Goal: Task Accomplishment & Management: Manage account settings

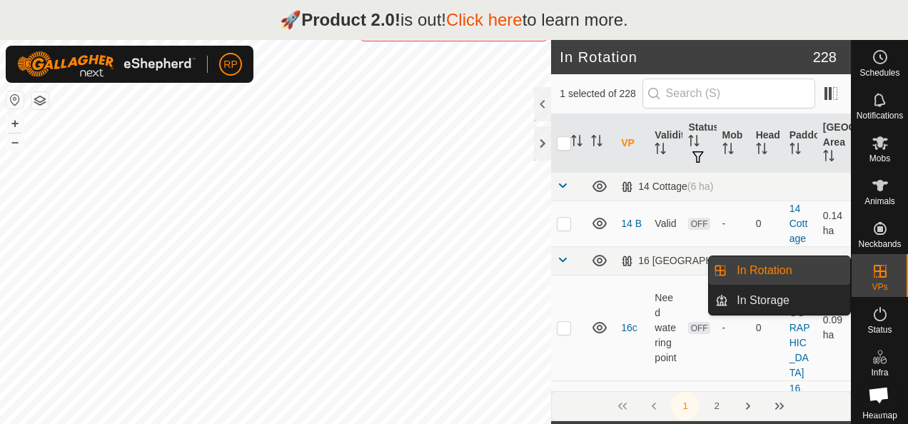
click at [773, 268] on link "In Rotation" at bounding box center [789, 270] width 122 height 29
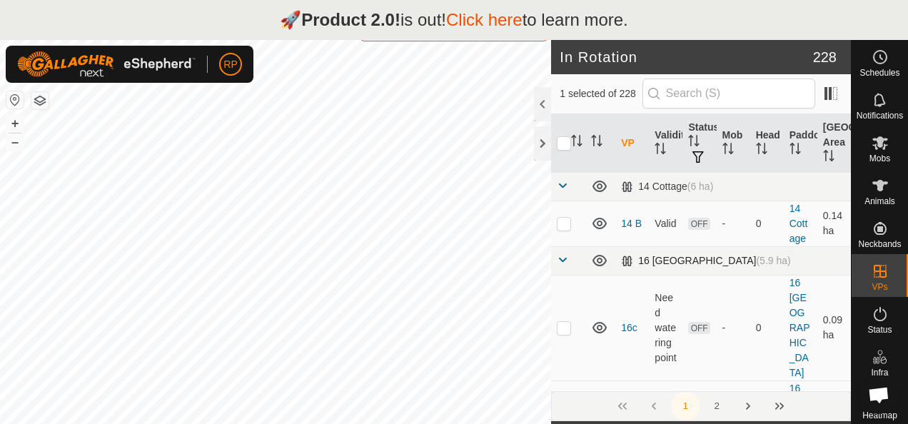
checkbox input "false"
checkbox input "true"
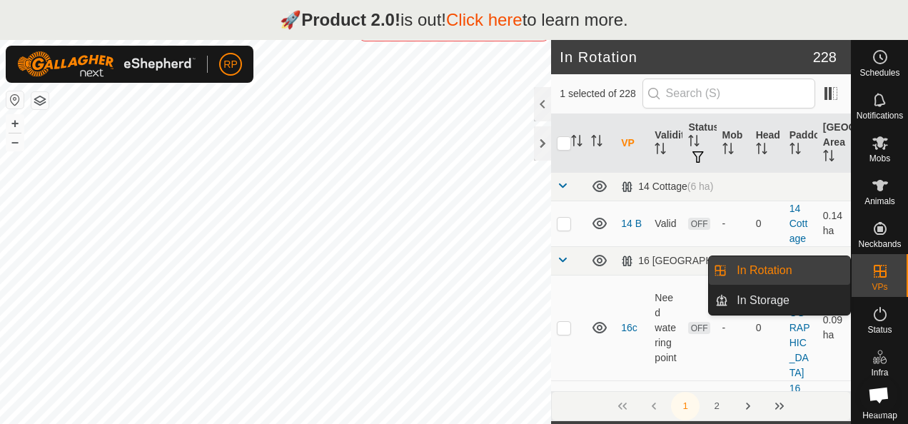
click at [742, 269] on link "In Rotation" at bounding box center [789, 270] width 122 height 29
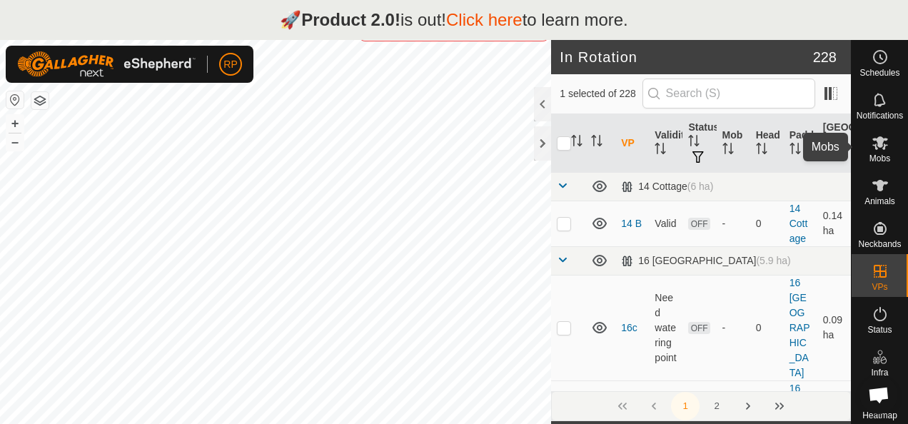
click at [871, 143] on icon at bounding box center [879, 142] width 17 height 17
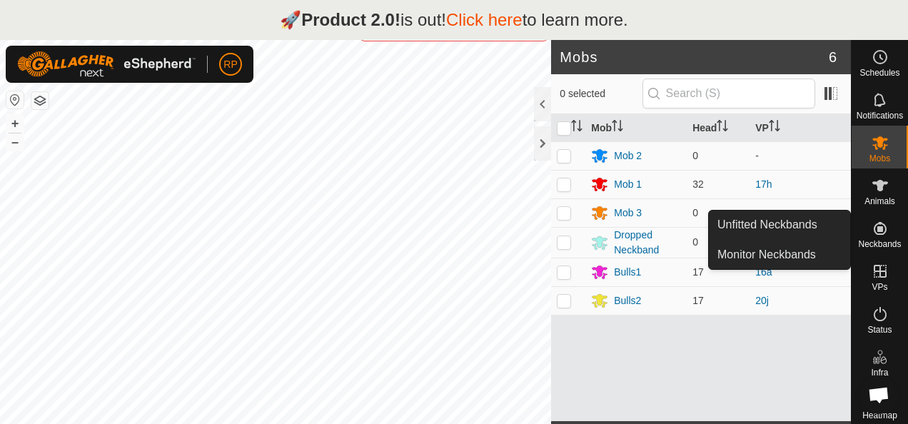
click at [607, 361] on div "Mob Head VP Mob 2 0 - Mob 1 32 17h Mob 3 0 - Dropped Neckband 0 - Bulls1 17 16a…" at bounding box center [701, 267] width 300 height 307
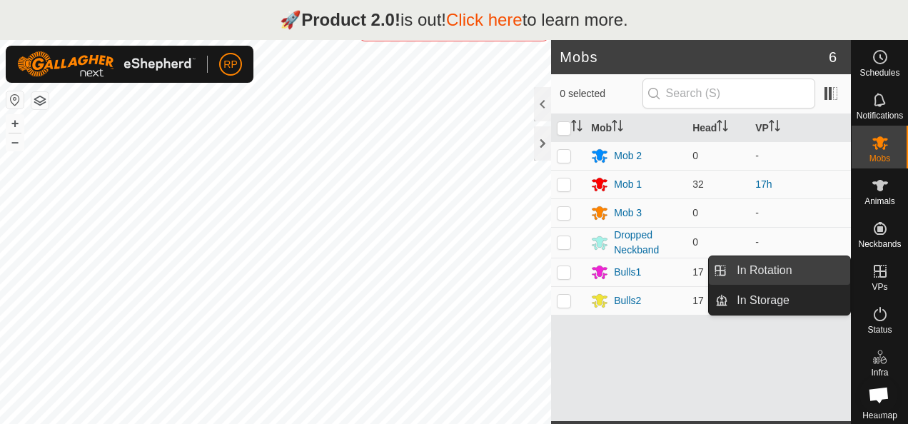
click at [770, 271] on link "In Rotation" at bounding box center [789, 270] width 122 height 29
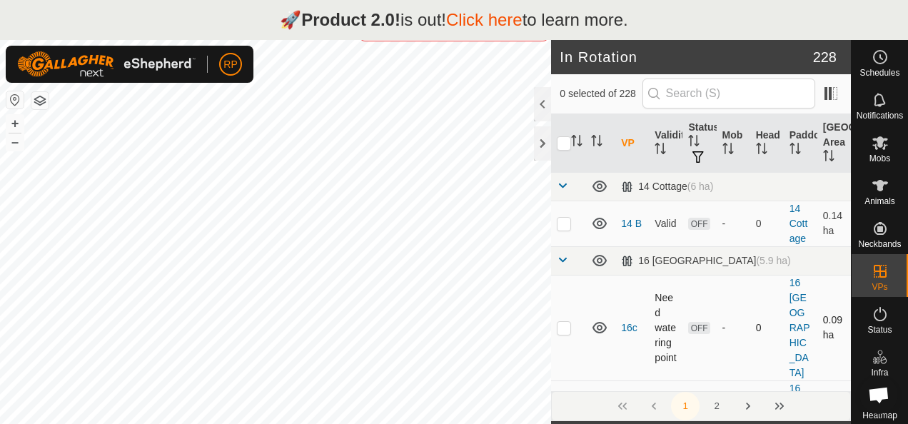
checkbox input "true"
checkbox input "false"
click at [540, 97] on div at bounding box center [542, 104] width 17 height 34
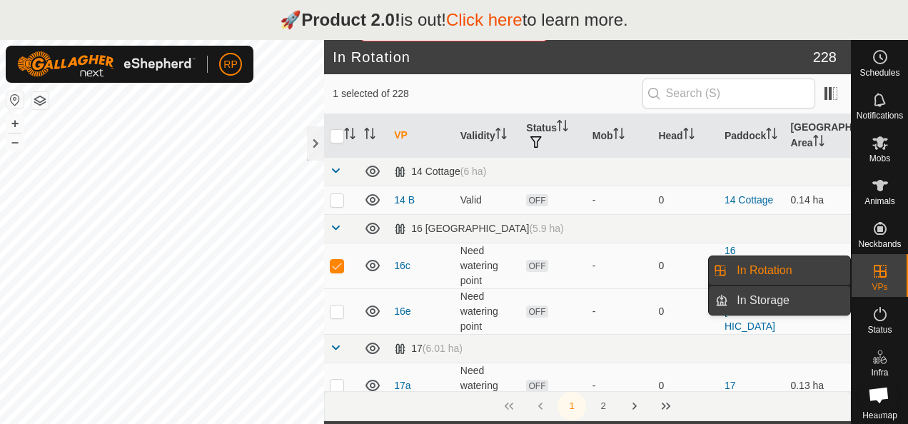
click at [766, 300] on link "In Storage" at bounding box center [789, 300] width 122 height 29
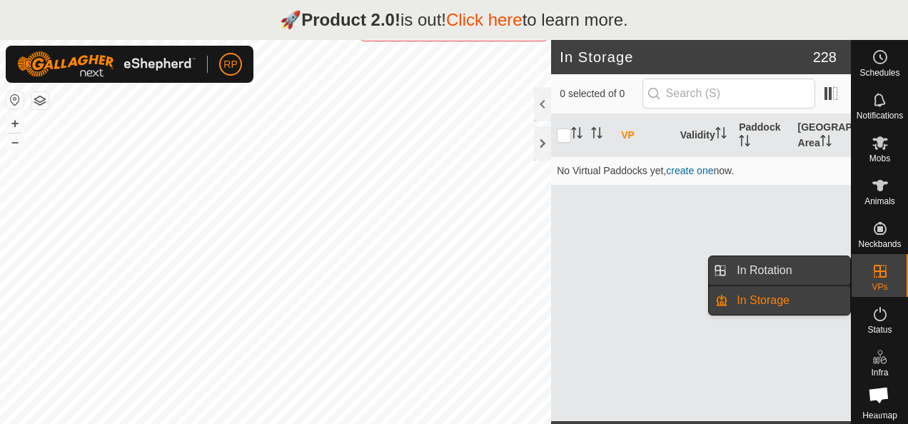
click at [754, 268] on link "In Rotation" at bounding box center [789, 270] width 122 height 29
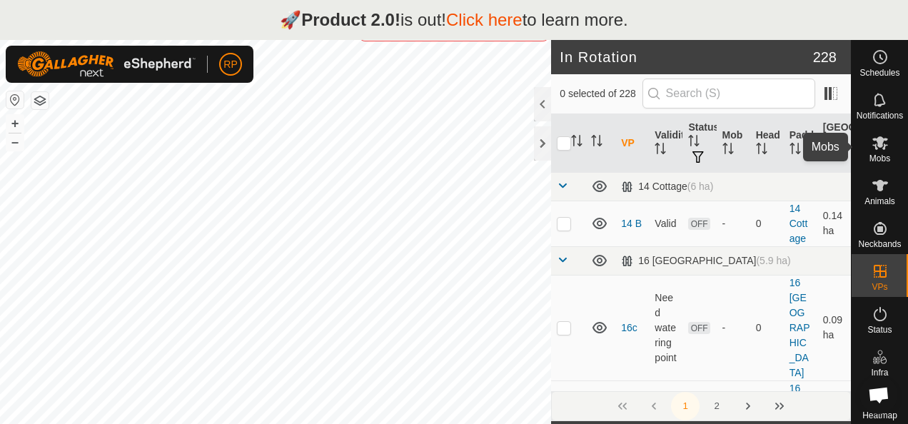
click at [876, 141] on icon at bounding box center [880, 143] width 16 height 14
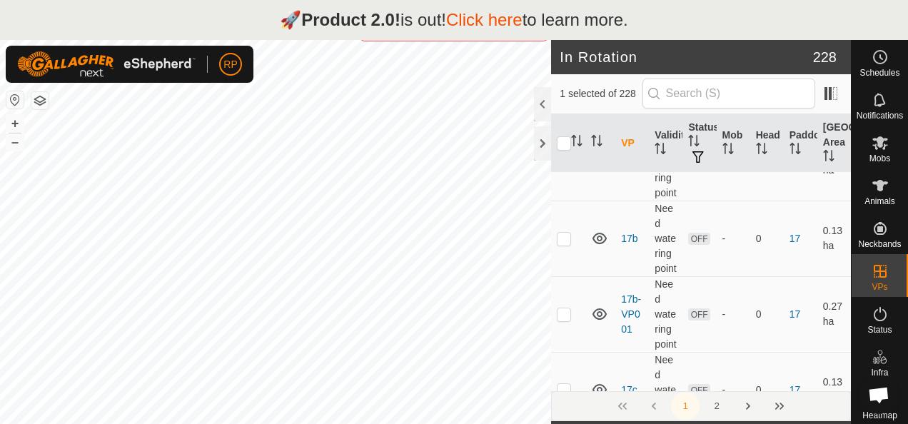
scroll to position [418, 0]
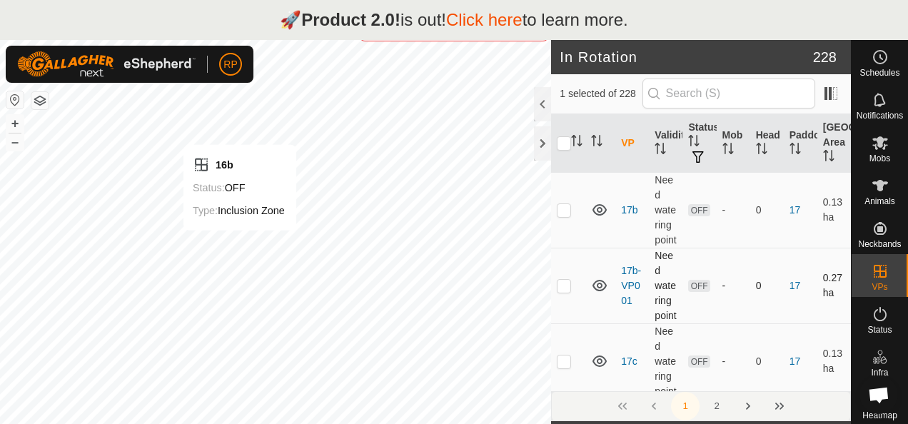
checkbox input "false"
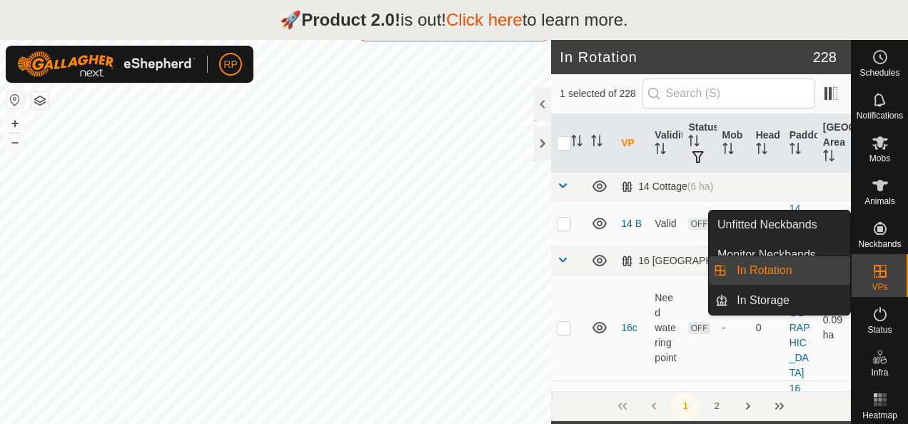
click at [753, 270] on link "In Rotation" at bounding box center [789, 270] width 122 height 29
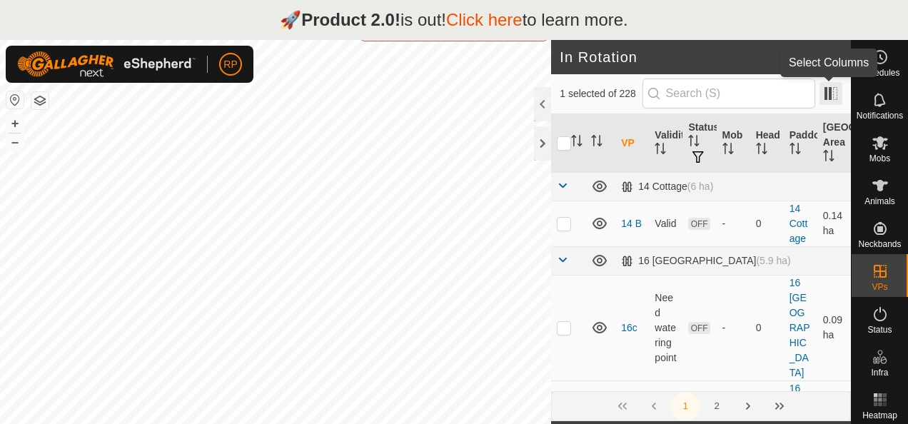
click at [828, 93] on span at bounding box center [830, 93] width 23 height 23
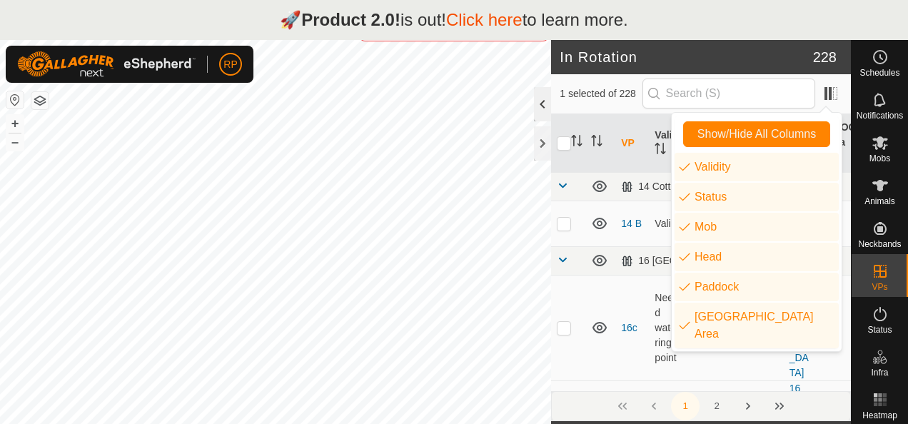
click at [540, 101] on div at bounding box center [542, 104] width 17 height 34
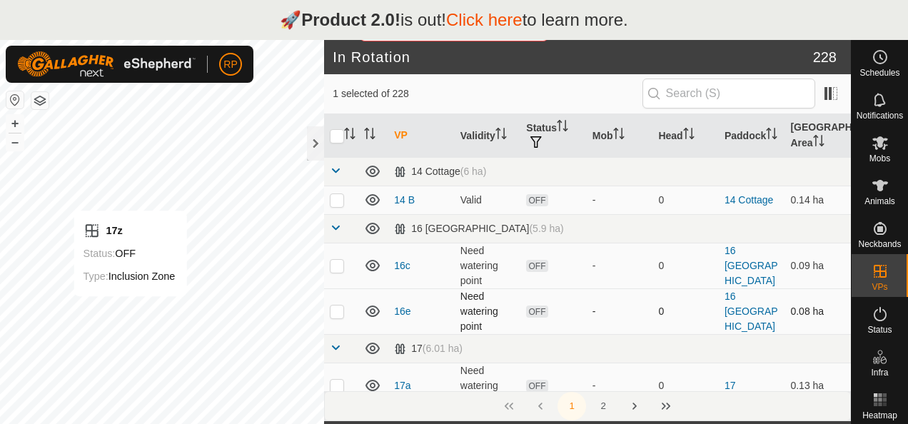
checkbox input "false"
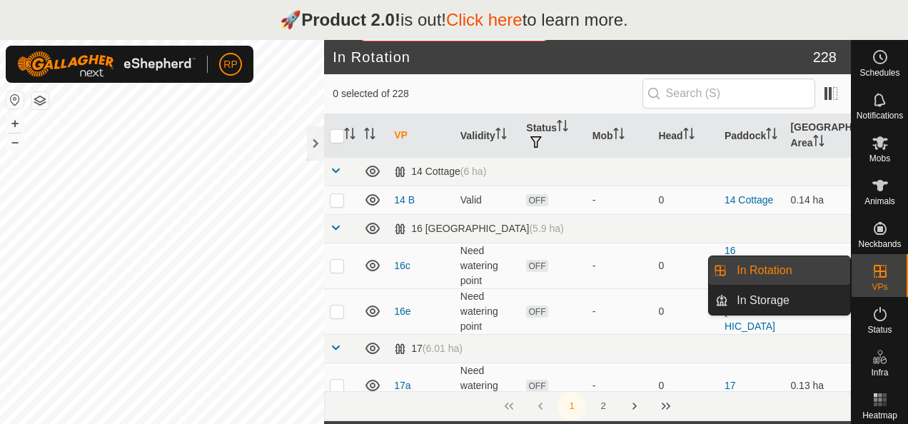
click at [776, 268] on link "In Rotation" at bounding box center [789, 270] width 122 height 29
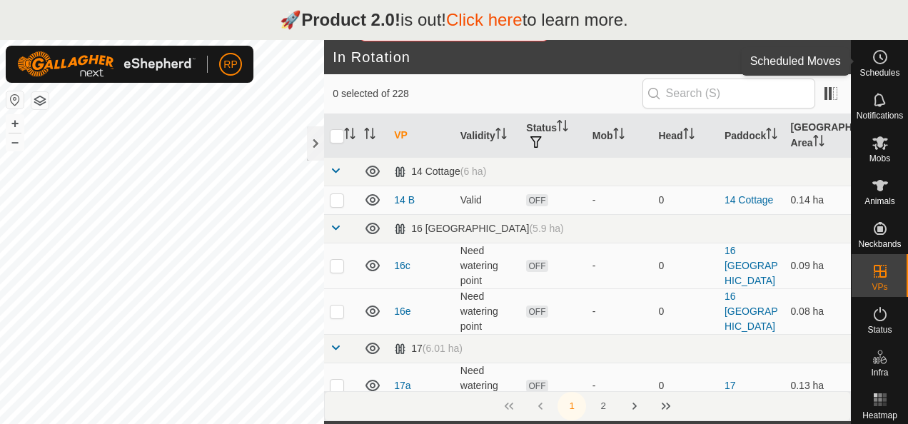
click at [873, 59] on icon at bounding box center [879, 57] width 17 height 17
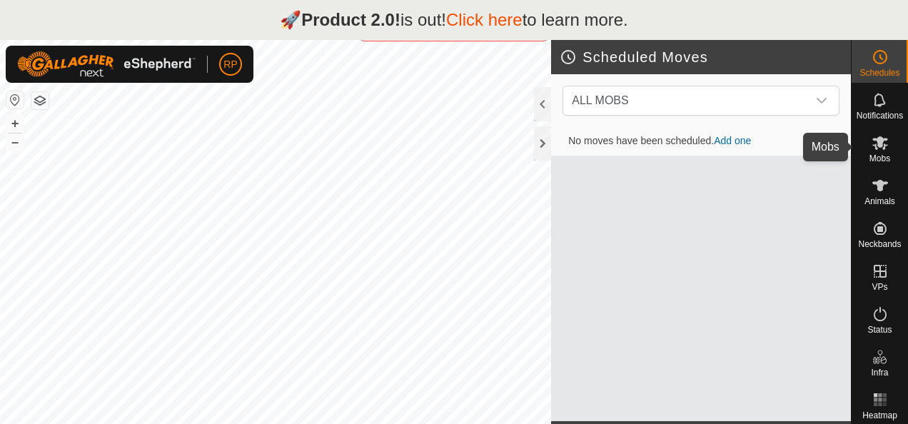
click at [876, 146] on icon at bounding box center [879, 142] width 17 height 17
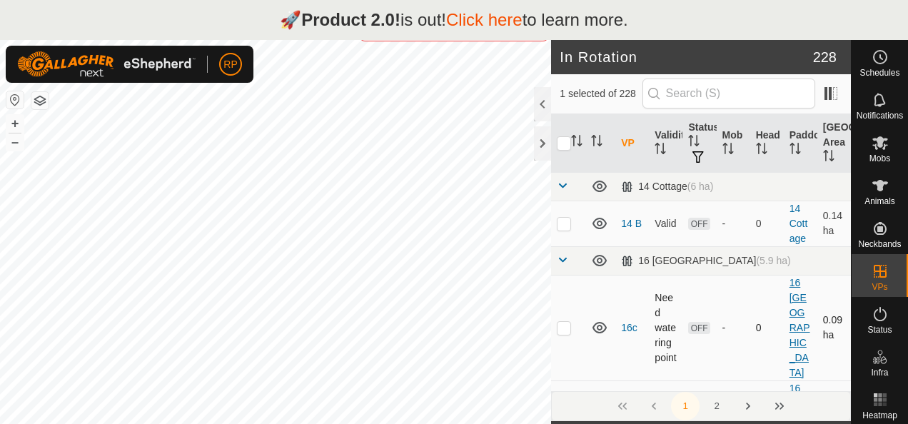
drag, startPoint x: 815, startPoint y: 409, endPoint x: 789, endPoint y: 345, distance: 69.2
click at [788, 333] on div "1 selected of 228 VP Validity Status Mob Head Paddock Grazing Area 14 Cottage (…" at bounding box center [701, 247] width 300 height 347
click at [819, 401] on div "1 2" at bounding box center [701, 406] width 300 height 30
click at [821, 401] on div "1 2" at bounding box center [701, 406] width 300 height 30
click at [580, 135] on icon "Activate to sort" at bounding box center [576, 140] width 11 height 11
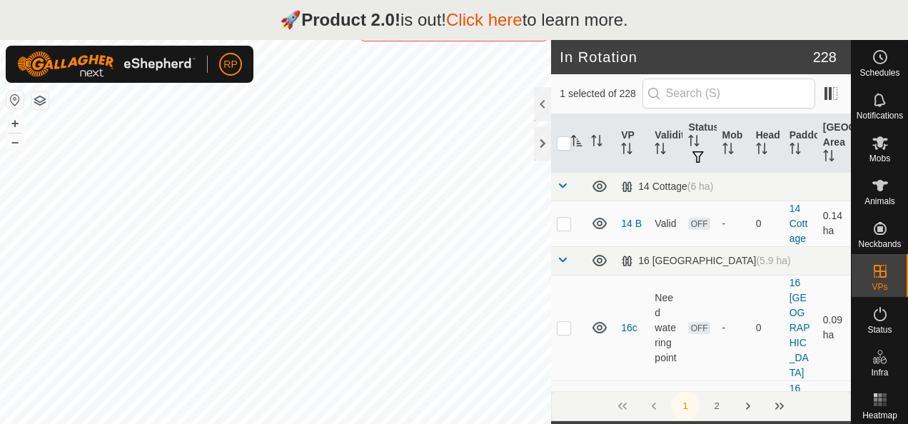
click at [581, 138] on icon "Activate to sort" at bounding box center [576, 140] width 11 height 11
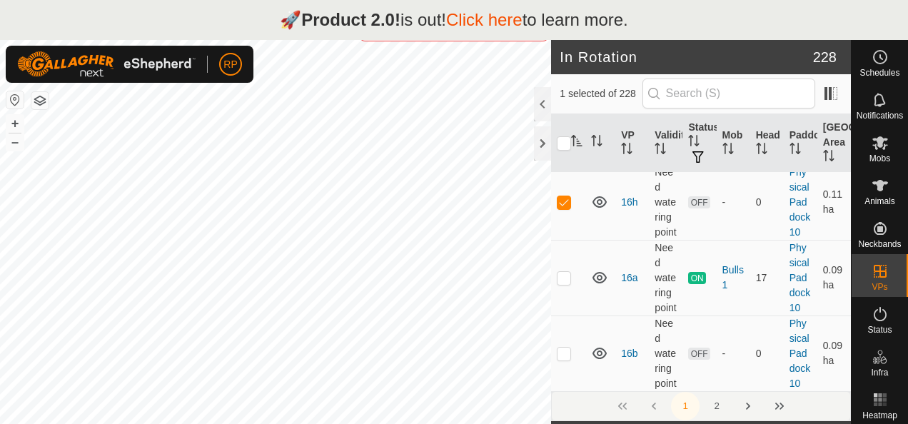
scroll to position [1855, 0]
click at [655, 405] on div "1 2" at bounding box center [701, 406] width 300 height 30
click at [620, 405] on div "1 2" at bounding box center [701, 406] width 300 height 30
click at [768, 404] on button "Last Page" at bounding box center [779, 406] width 29 height 29
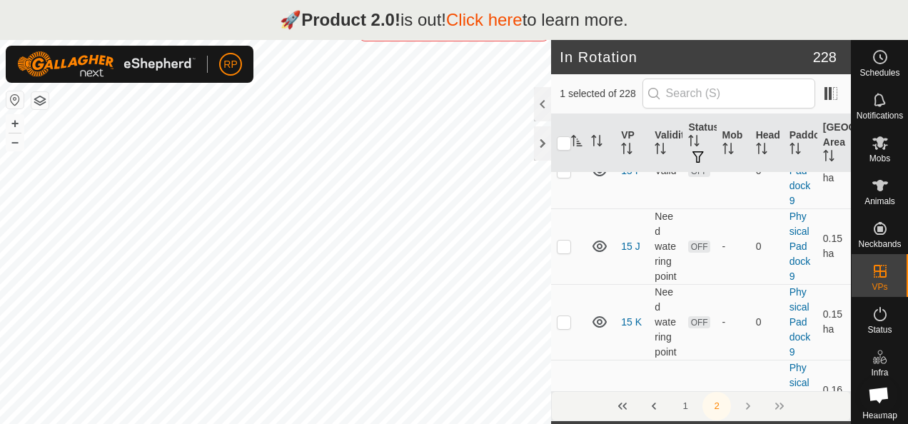
scroll to position [856, 0]
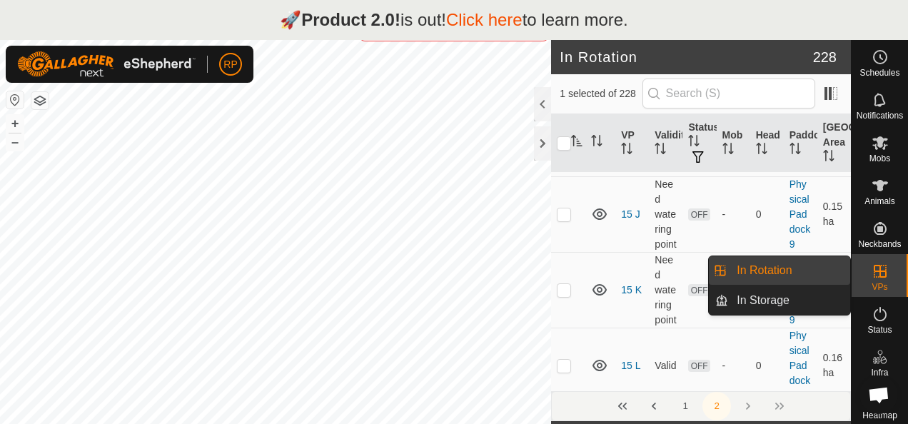
click at [761, 268] on link "In Rotation" at bounding box center [789, 270] width 122 height 29
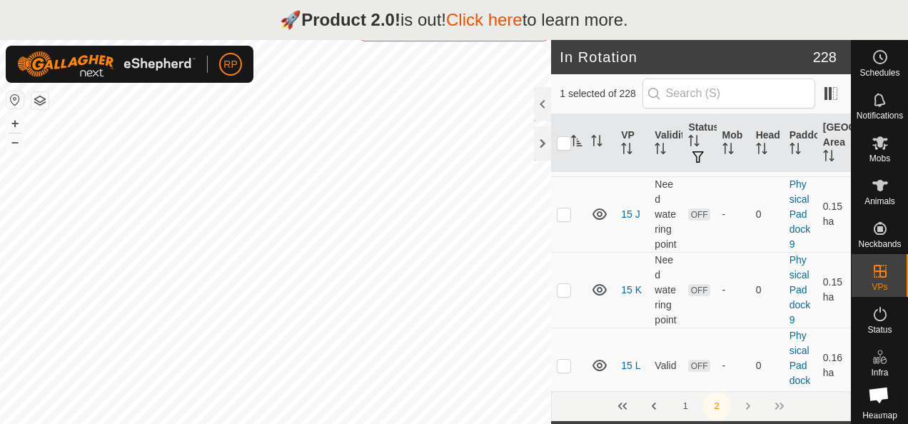
click at [745, 404] on div "1 2" at bounding box center [701, 406] width 300 height 30
click at [684, 405] on button "1" at bounding box center [685, 406] width 29 height 29
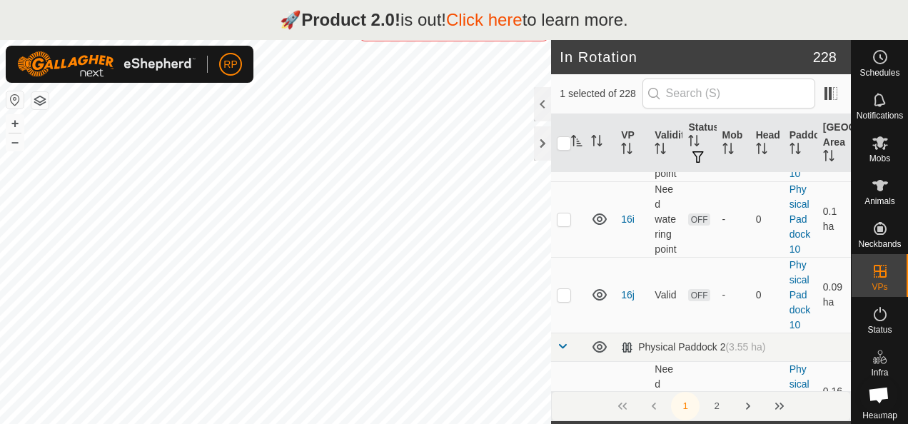
click at [539, 98] on div at bounding box center [542, 104] width 17 height 34
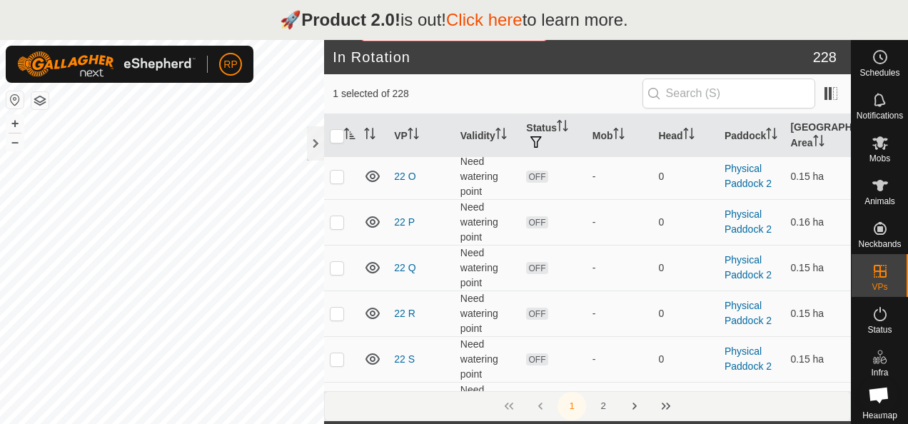
scroll to position [1099, 0]
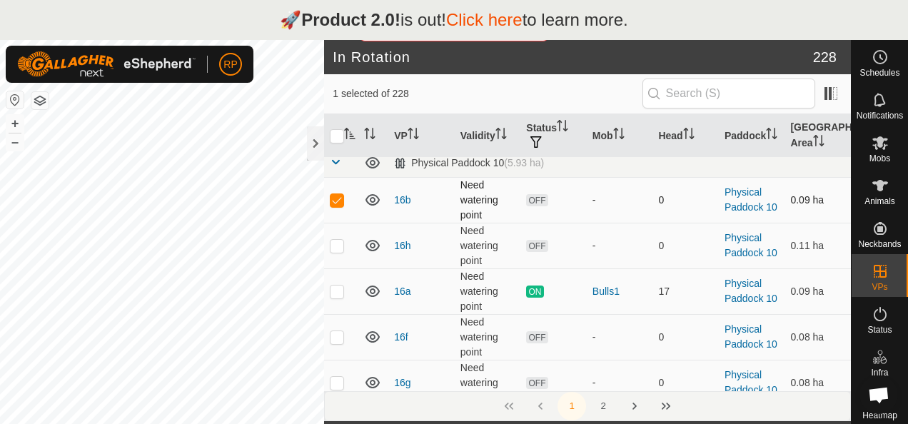
click at [567, 192] on td "OFF" at bounding box center [553, 200] width 66 height 46
click at [739, 196] on link "Physical Paddock 10" at bounding box center [750, 199] width 53 height 26
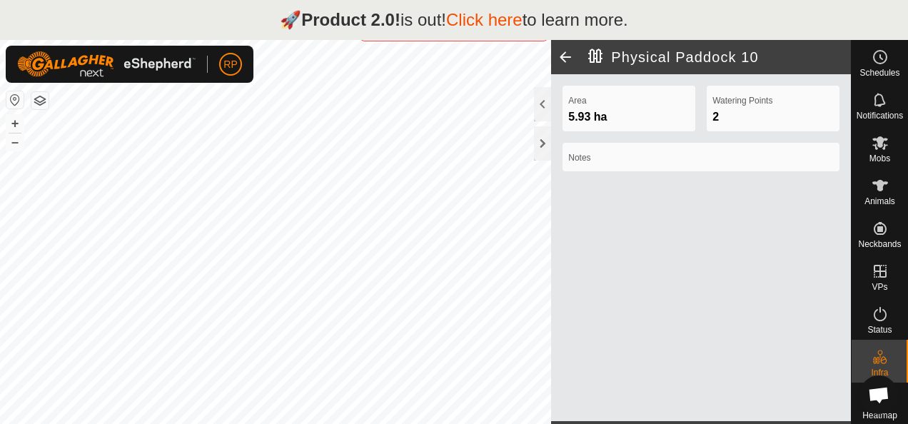
scroll to position [16, 0]
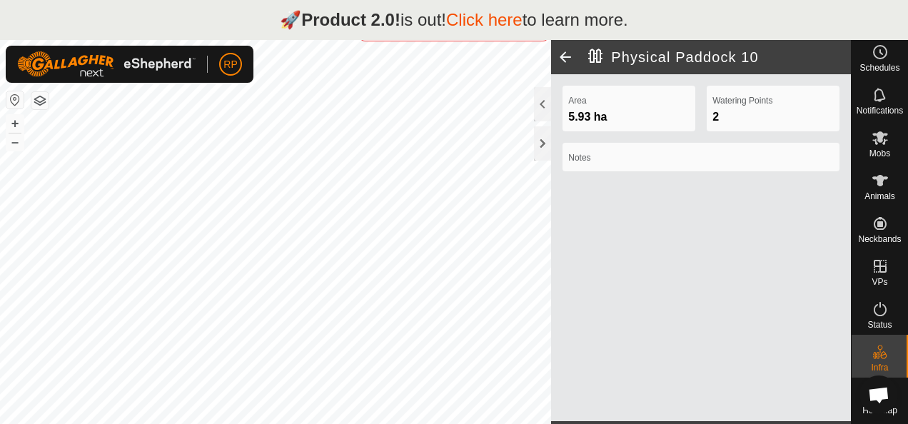
click at [561, 53] on span at bounding box center [565, 57] width 29 height 34
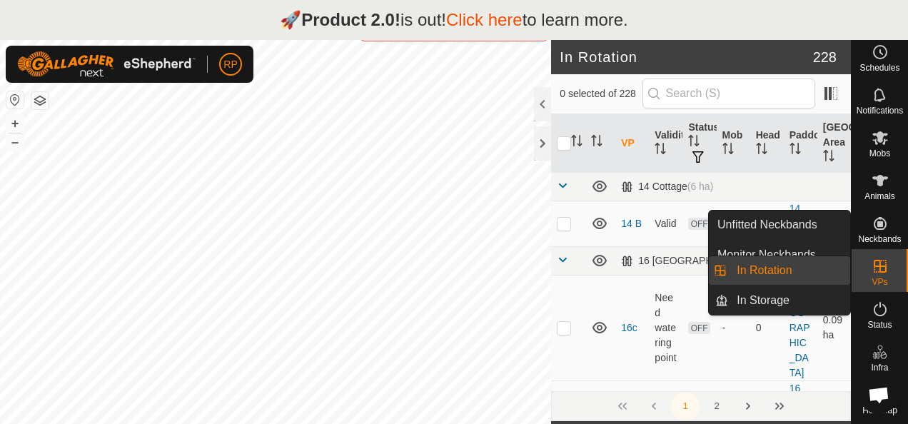
click at [775, 268] on link "In Rotation" at bounding box center [789, 270] width 122 height 29
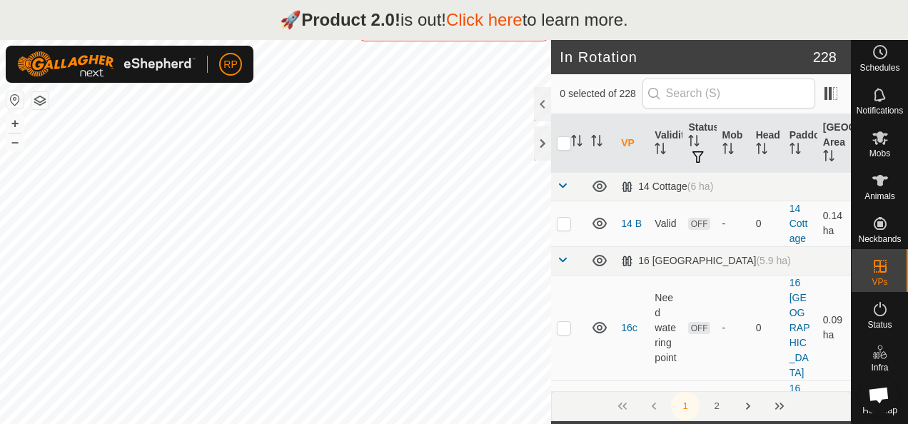
click at [746, 405] on button "Next Page" at bounding box center [748, 406] width 29 height 29
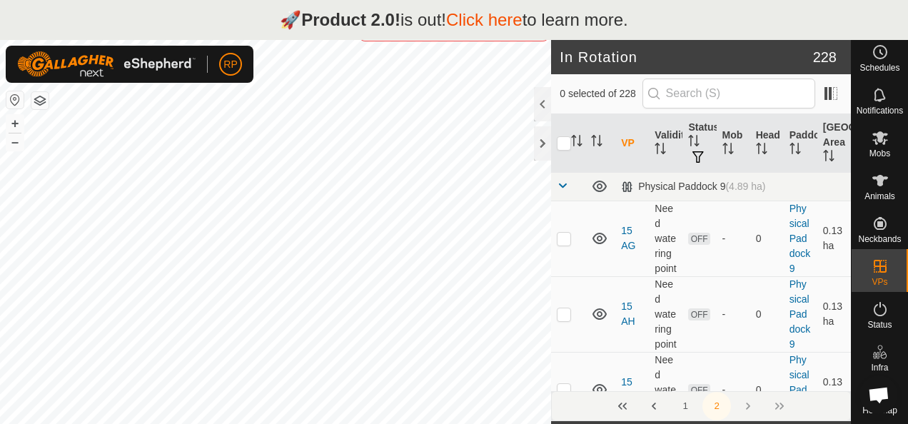
click at [746, 405] on div "1 2" at bounding box center [701, 406] width 300 height 30
click at [778, 408] on div "1 2" at bounding box center [701, 406] width 300 height 30
click at [831, 415] on div "1 2" at bounding box center [701, 406] width 300 height 30
click at [876, 175] on icon at bounding box center [880, 180] width 16 height 11
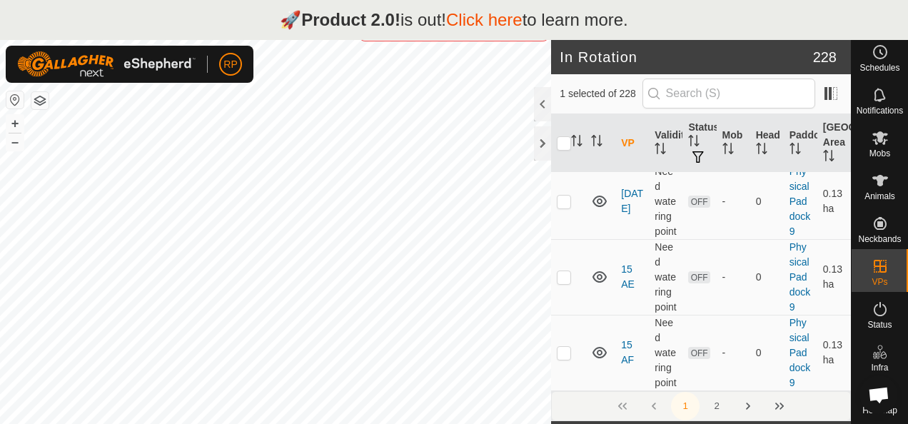
scroll to position [20906, 0]
click at [778, 407] on button "Last Page" at bounding box center [779, 406] width 29 height 29
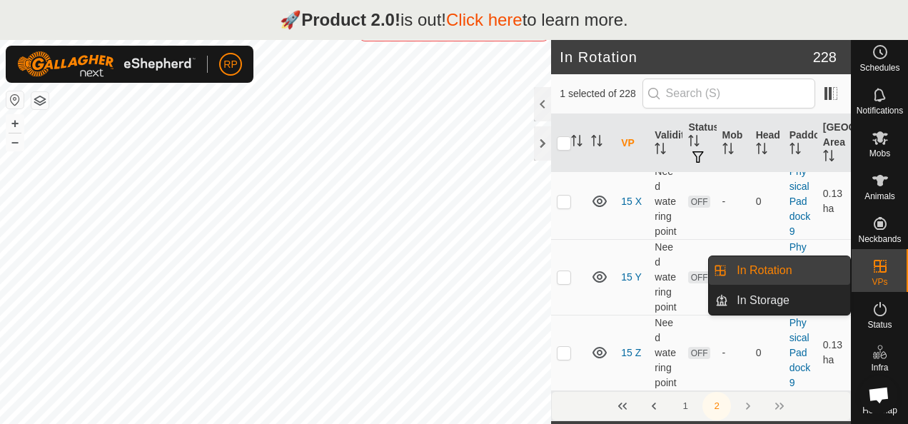
click at [878, 258] on icon at bounding box center [879, 266] width 17 height 17
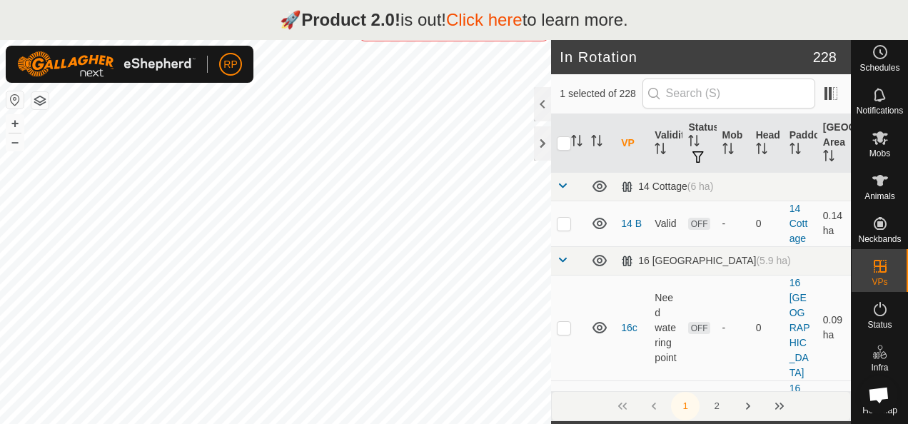
scroll to position [16, 0]
drag, startPoint x: 721, startPoint y: 40, endPoint x: 722, endPoint y: 17, distance: 22.9
click at [722, 17] on body "🚀 Product 2.0! is out! Click here to learn more. RP Schedules Notifications Mob…" at bounding box center [454, 212] width 908 height 424
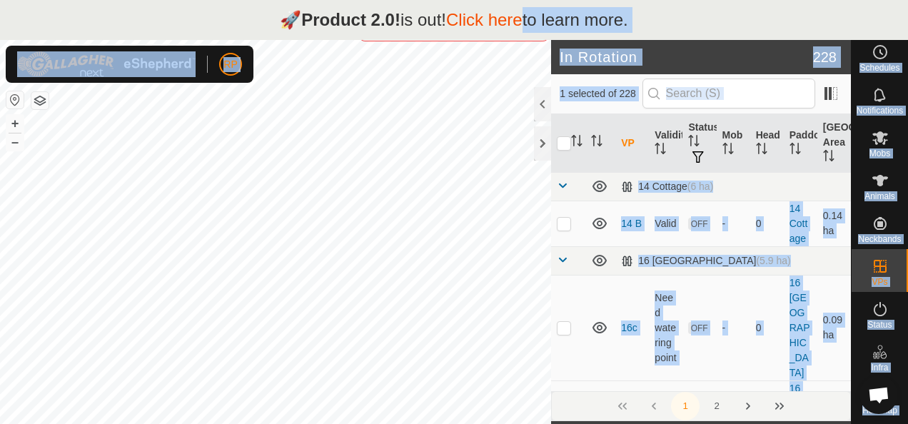
drag, startPoint x: 527, startPoint y: 40, endPoint x: 522, endPoint y: 32, distance: 8.9
click at [522, 32] on body "🚀 Product 2.0! is out! Click here to learn more. RP Schedules Notifications Mob…" at bounding box center [454, 212] width 908 height 424
checkbox input "true"
checkbox input "false"
click at [714, 15] on div "🚀 Product 2.0! is out! Click here to learn more." at bounding box center [454, 20] width 908 height 40
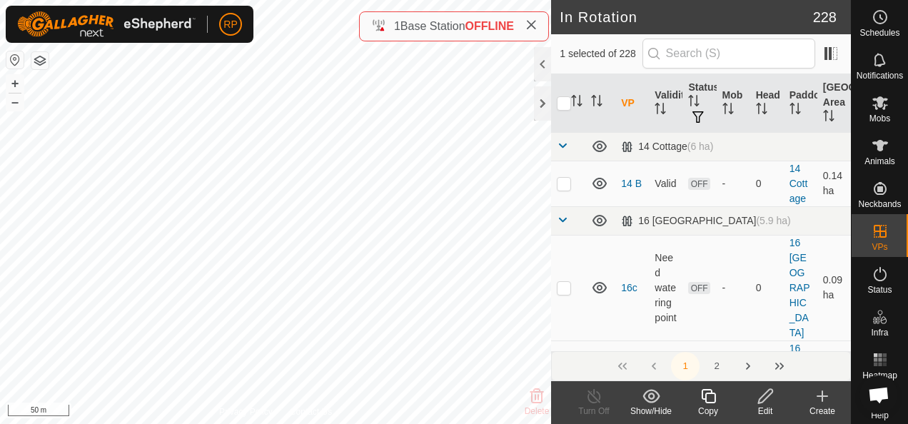
click at [764, 399] on icon at bounding box center [765, 396] width 14 height 14
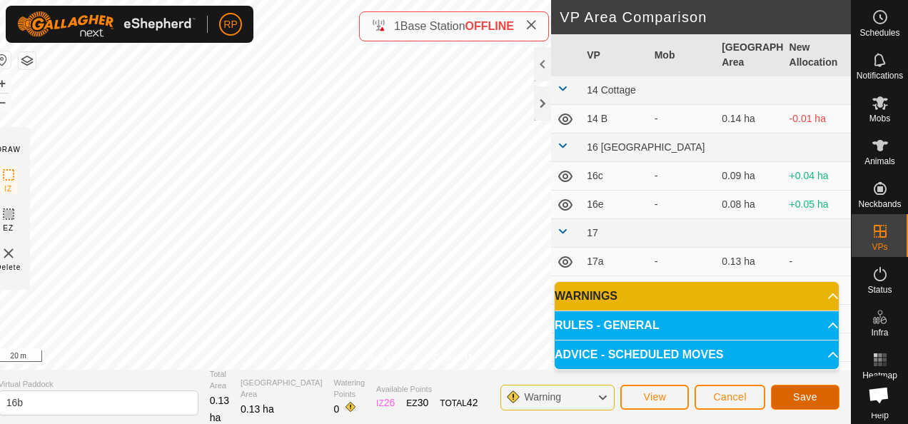
click at [815, 397] on span "Save" at bounding box center [805, 396] width 24 height 11
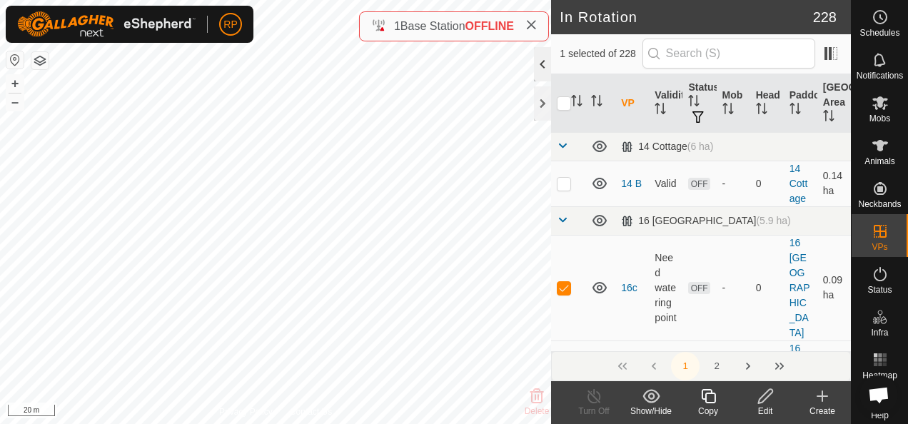
click at [543, 62] on div at bounding box center [542, 64] width 17 height 34
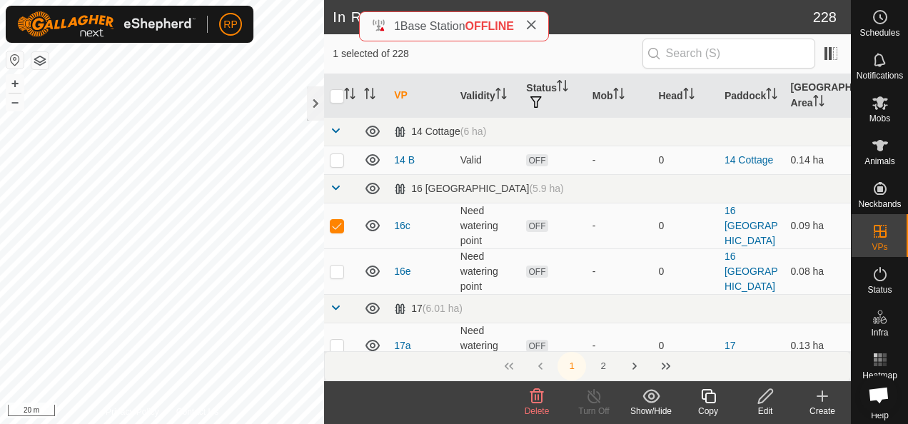
click at [537, 396] on icon at bounding box center [536, 395] width 17 height 17
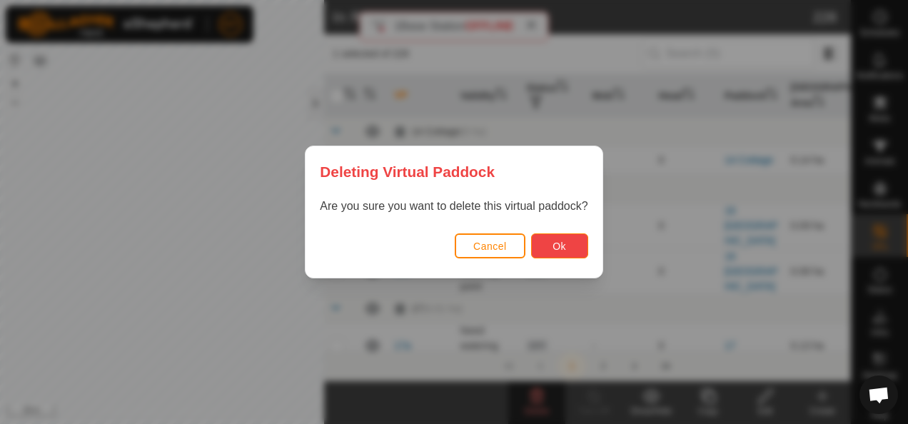
click at [557, 247] on span "Ok" at bounding box center [559, 245] width 14 height 11
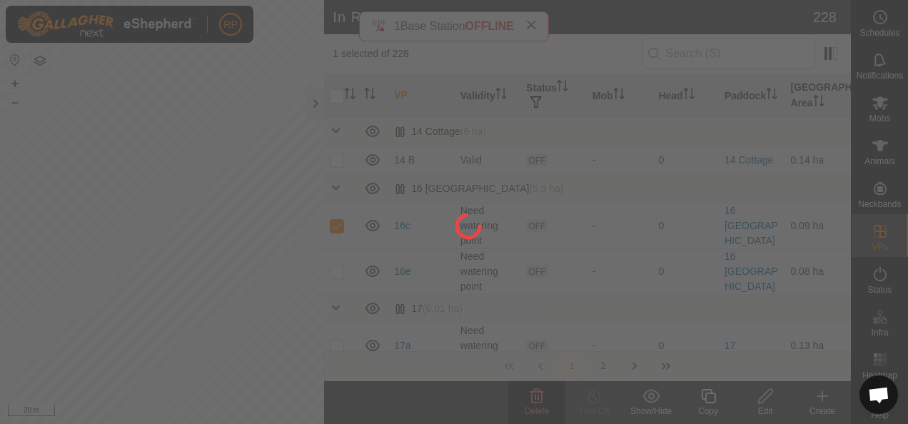
checkbox input "false"
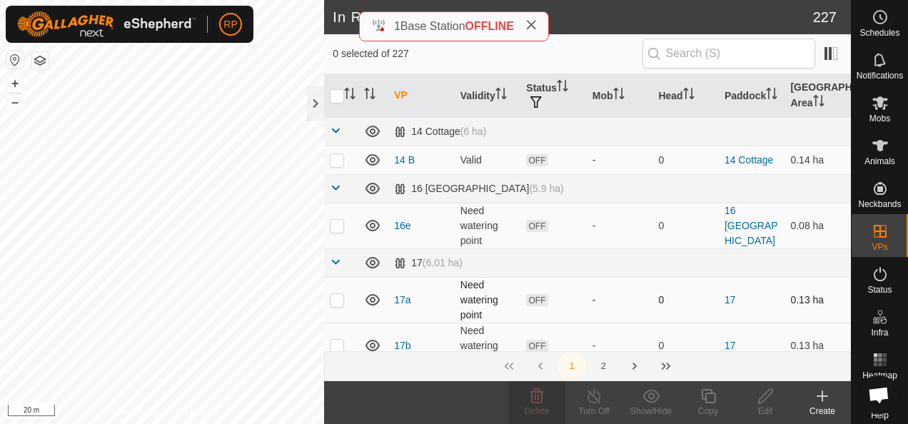
checkbox input "true"
click at [761, 400] on icon at bounding box center [765, 395] width 18 height 17
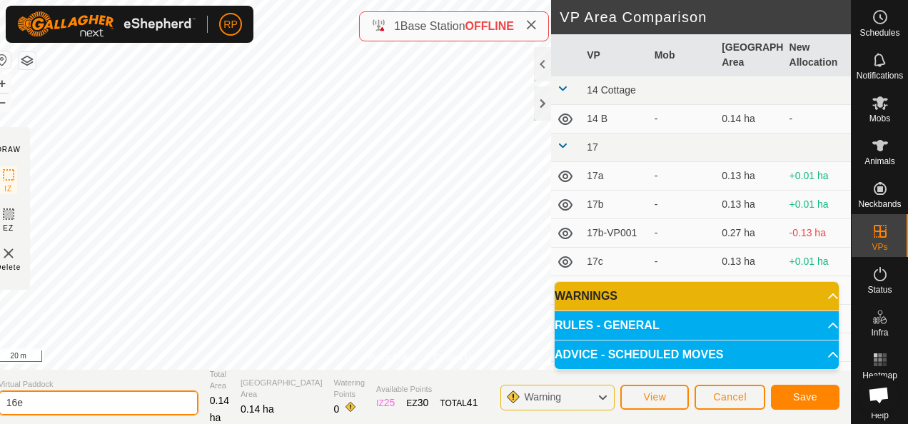
click at [39, 402] on input "16e" at bounding box center [99, 402] width 200 height 25
type input "16c"
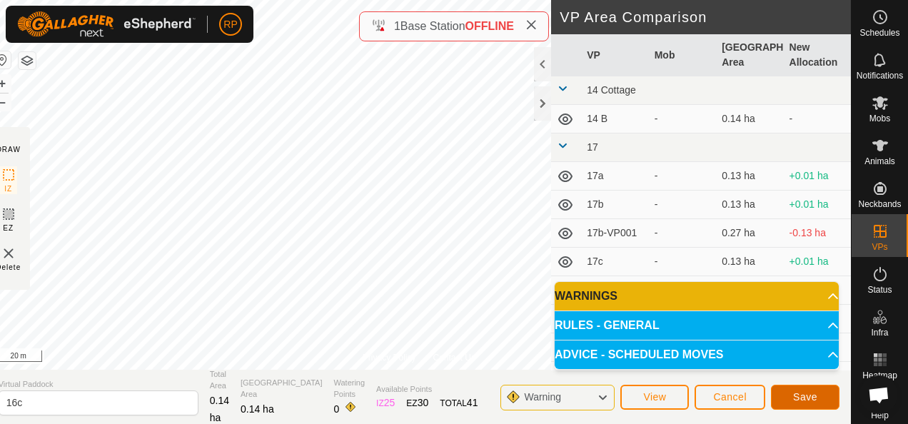
click at [806, 391] on span "Save" at bounding box center [805, 396] width 24 height 11
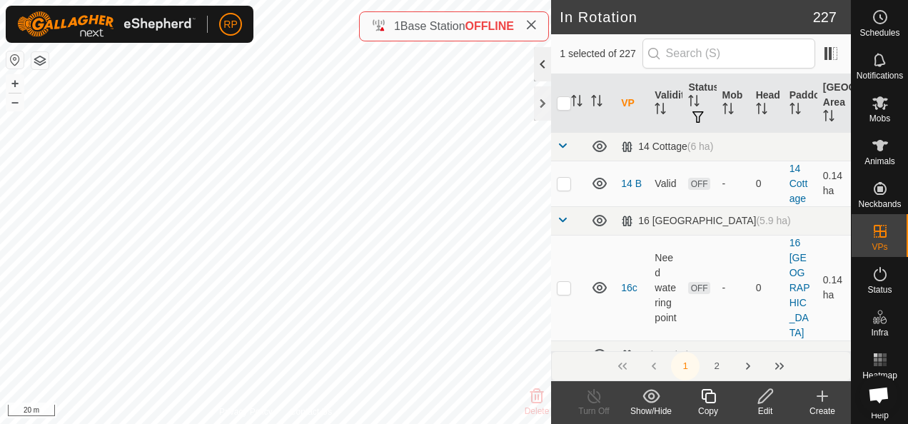
click at [545, 63] on div at bounding box center [542, 64] width 17 height 34
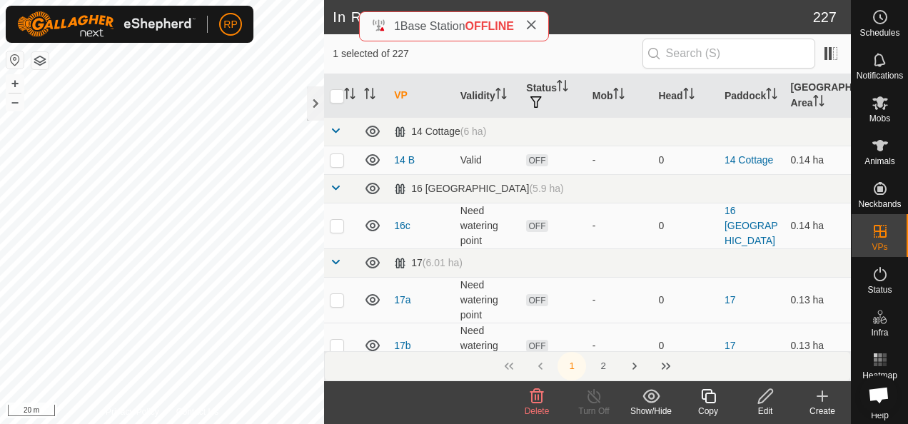
click at [537, 402] on icon at bounding box center [537, 396] width 14 height 14
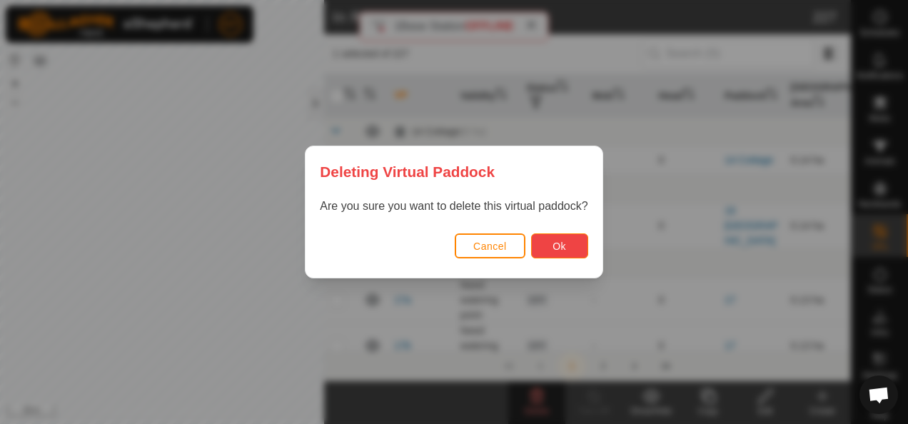
click at [558, 245] on span "Ok" at bounding box center [559, 245] width 14 height 11
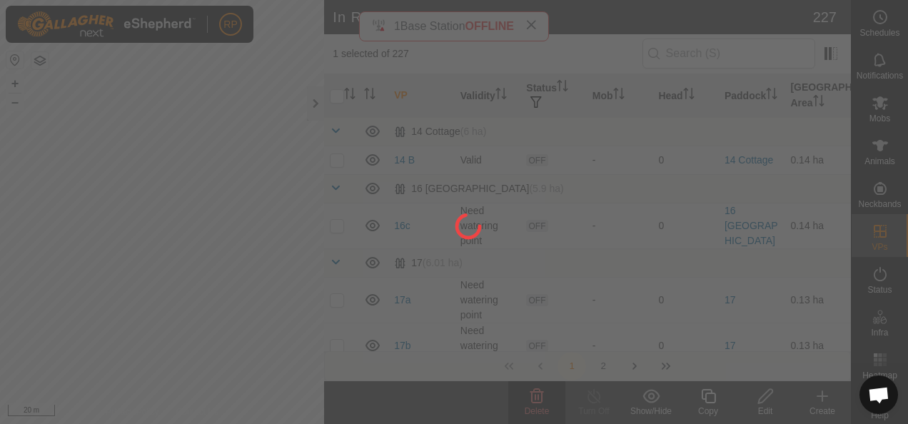
checkbox input "false"
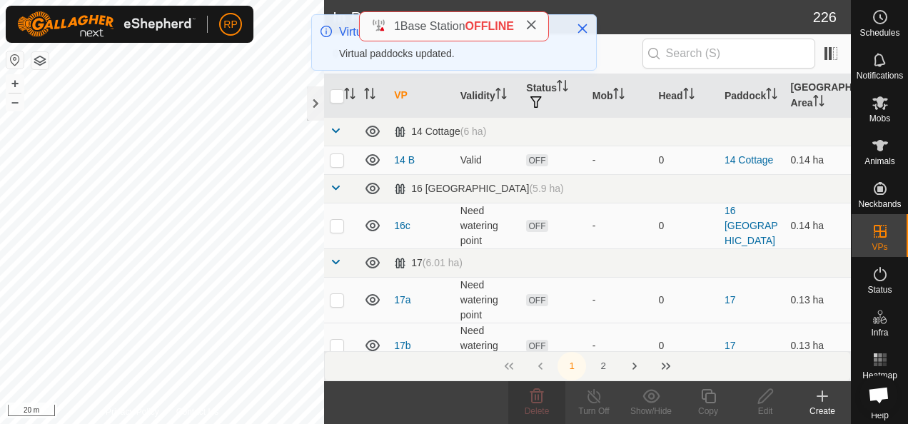
checkbox input "true"
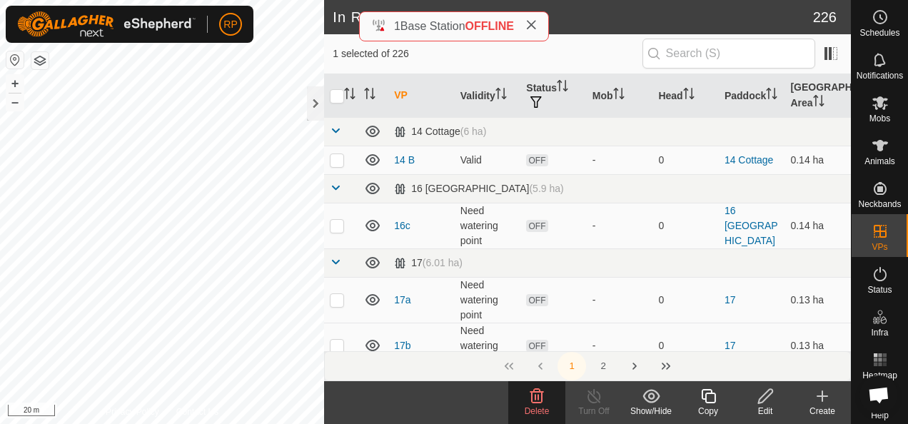
click at [763, 400] on icon at bounding box center [765, 396] width 14 height 14
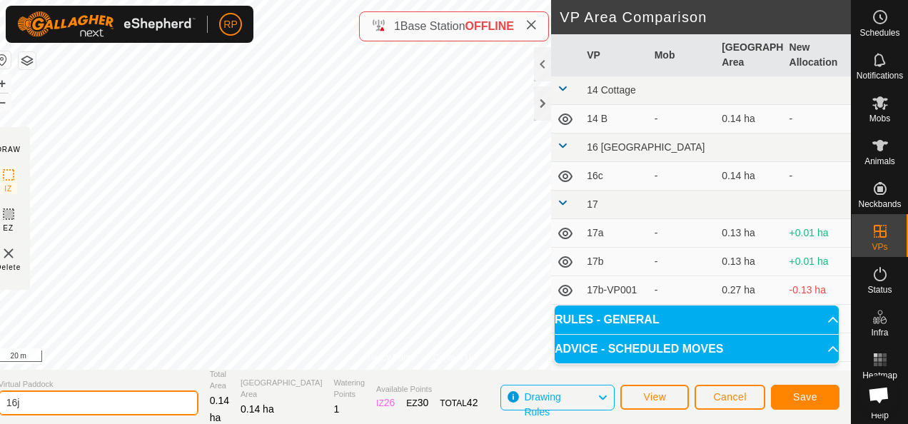
click at [57, 403] on input "16j" at bounding box center [99, 402] width 200 height 25
type input "16d"
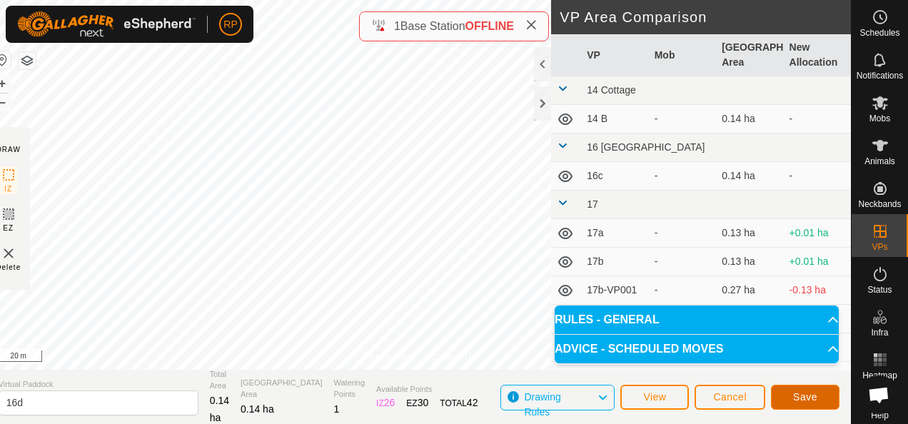
click at [813, 394] on span "Save" at bounding box center [805, 396] width 24 height 11
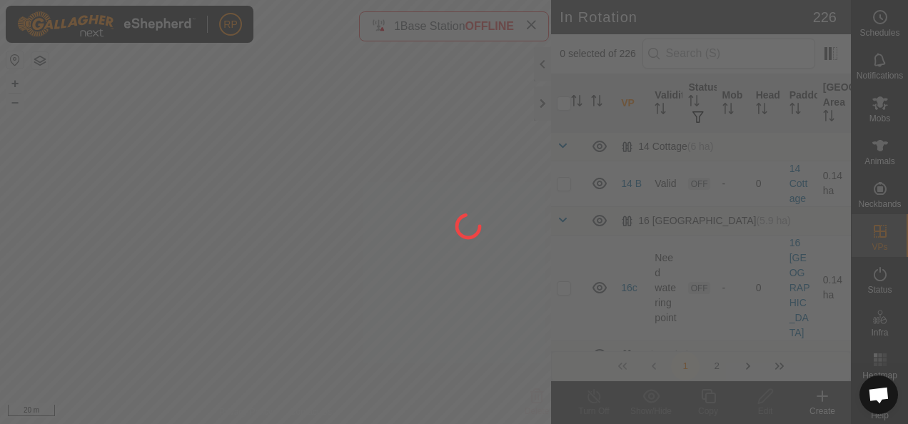
drag, startPoint x: 381, startPoint y: 332, endPoint x: 387, endPoint y: 275, distance: 57.4
click at [385, 273] on div at bounding box center [454, 212] width 908 height 424
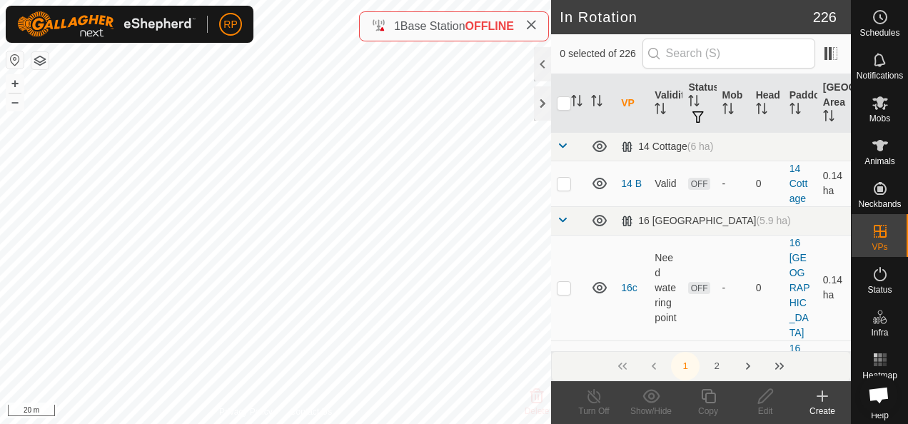
checkbox input "true"
click at [759, 399] on icon at bounding box center [765, 396] width 14 height 14
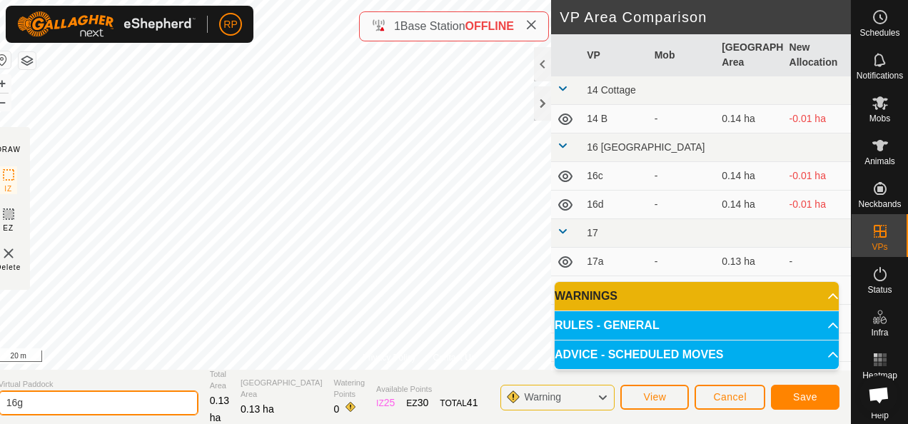
click at [50, 400] on input "16g" at bounding box center [99, 402] width 200 height 25
type input "16e"
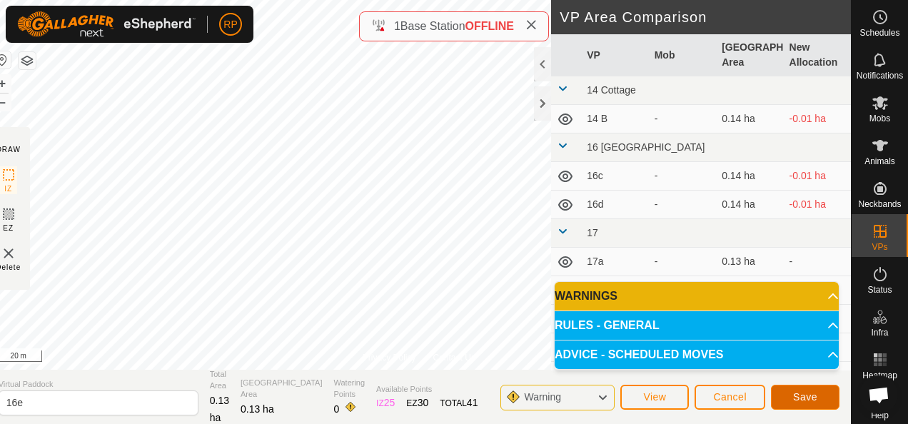
click at [810, 400] on span "Save" at bounding box center [805, 396] width 24 height 11
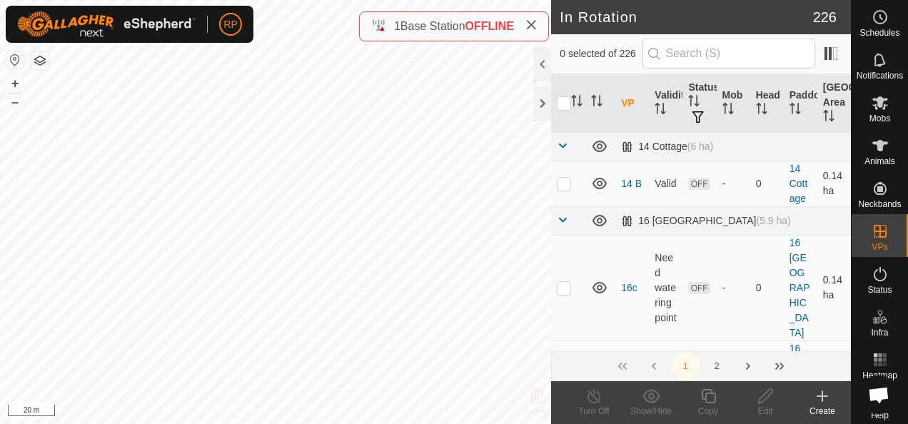
checkbox input "true"
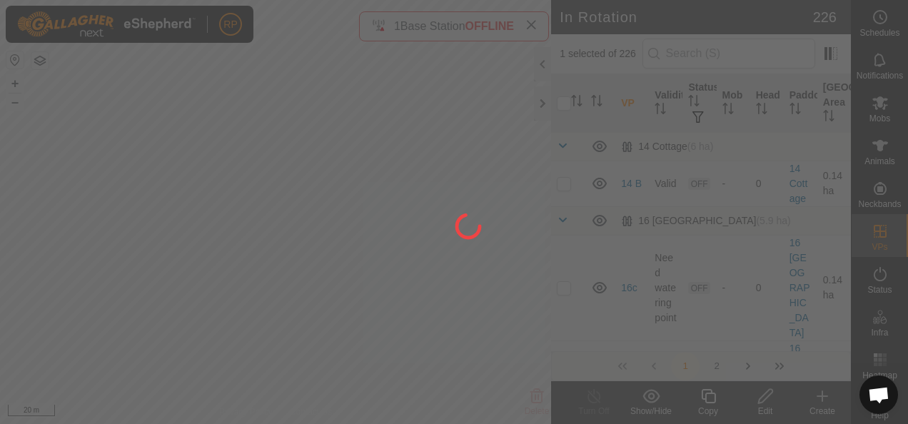
click at [766, 395] on div at bounding box center [454, 212] width 908 height 424
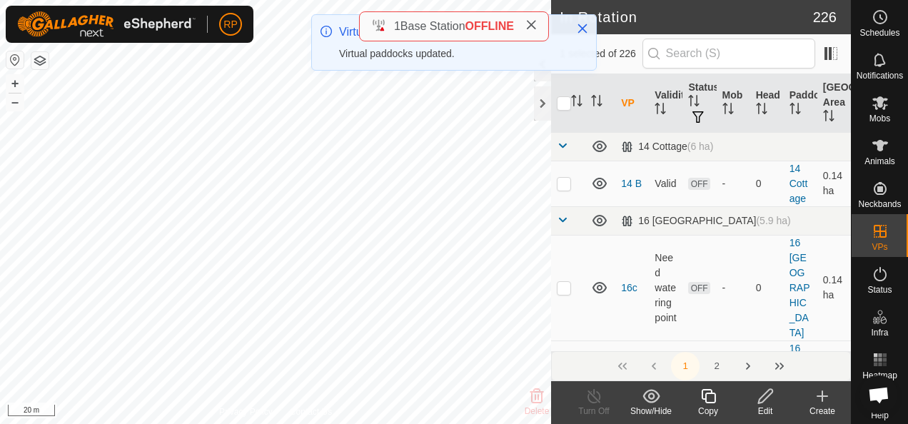
click at [761, 401] on icon at bounding box center [765, 395] width 18 height 17
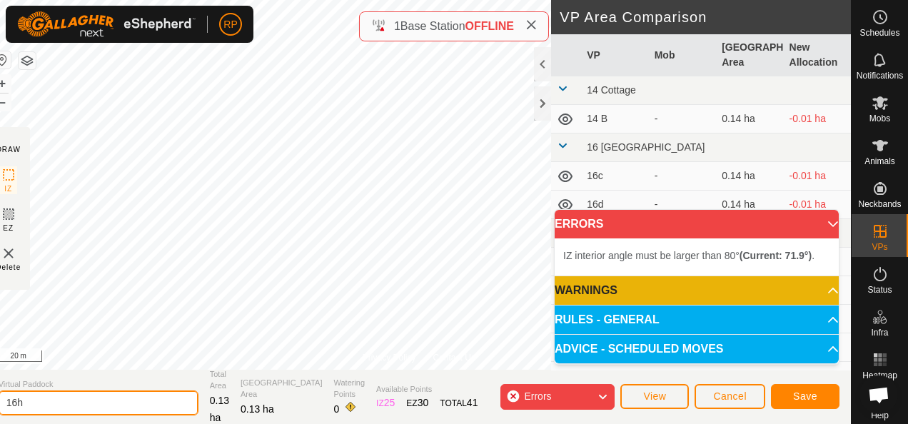
click at [37, 402] on input "16h" at bounding box center [99, 402] width 200 height 25
type input "16f"
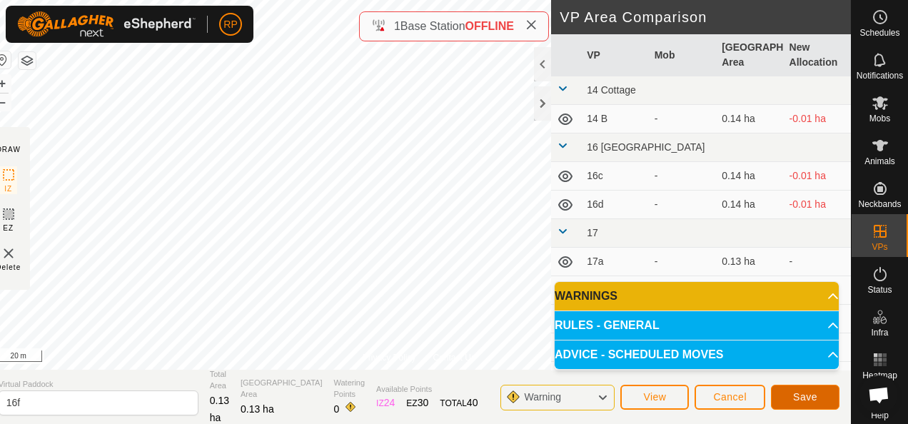
click at [820, 397] on button "Save" at bounding box center [805, 397] width 69 height 25
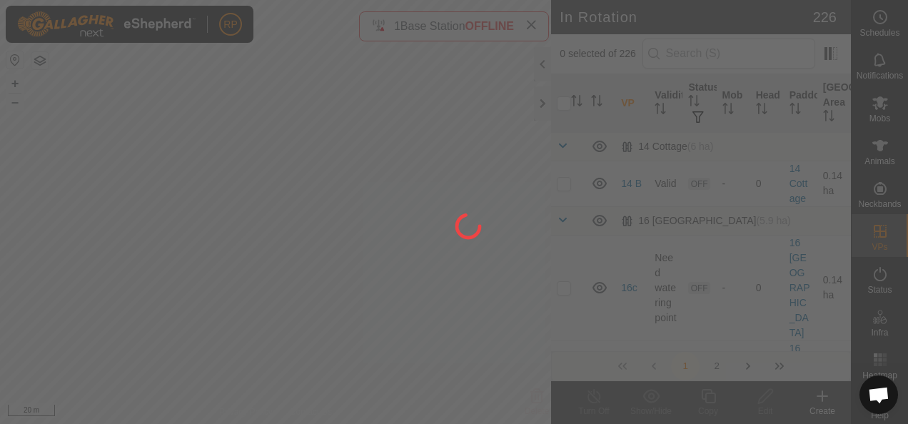
click at [187, 182] on div at bounding box center [454, 212] width 908 height 424
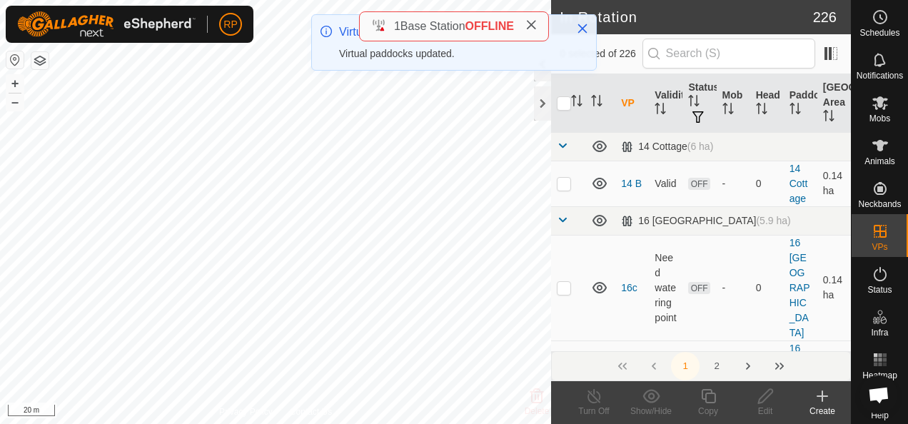
checkbox input "true"
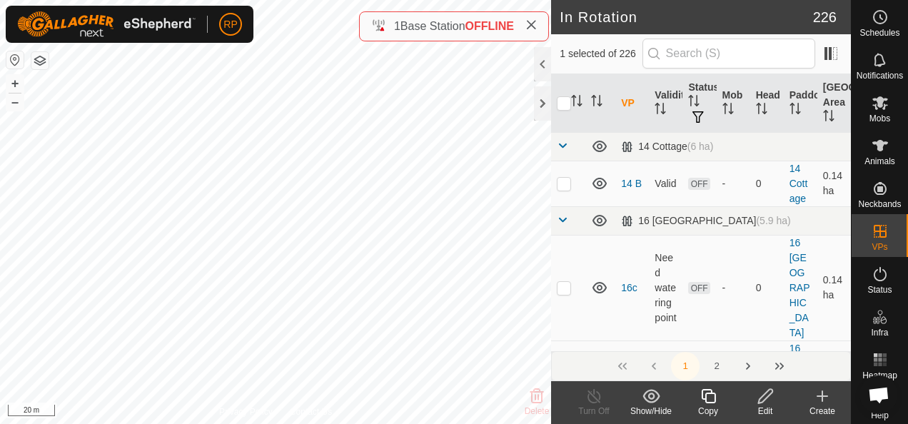
click at [763, 397] on icon at bounding box center [765, 395] width 18 height 17
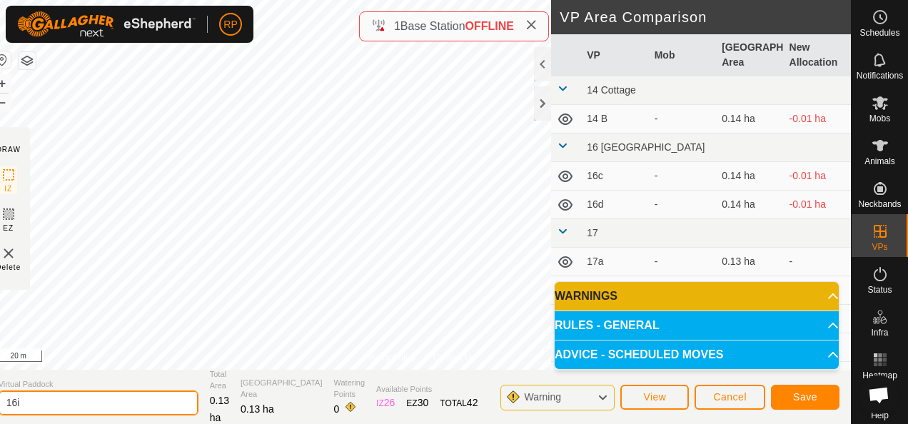
click at [44, 397] on input "16i" at bounding box center [99, 402] width 200 height 25
type input "16g"
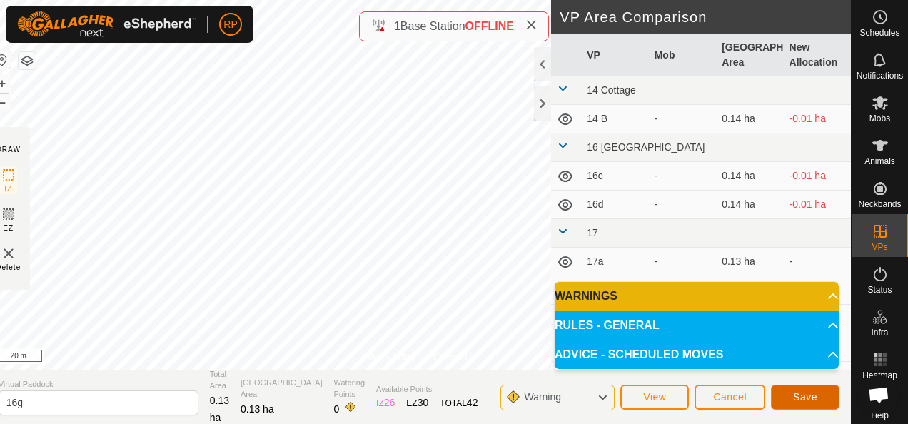
click at [811, 395] on span "Save" at bounding box center [805, 396] width 24 height 11
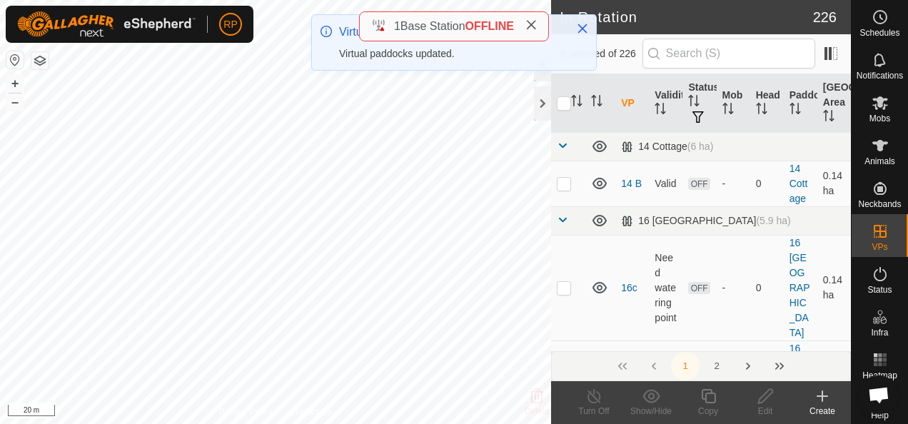
click at [822, 399] on icon at bounding box center [822, 396] width 0 height 10
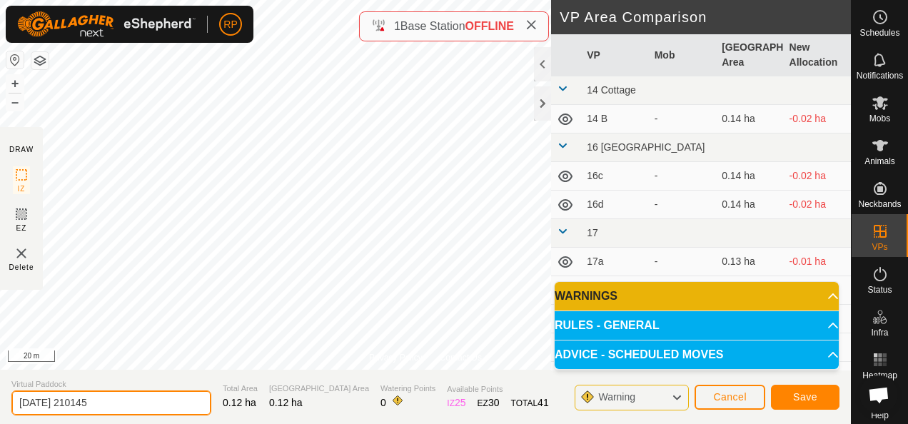
click at [114, 402] on input "2025-09-18 210145" at bounding box center [111, 402] width 200 height 25
type input "2"
type input "16h"
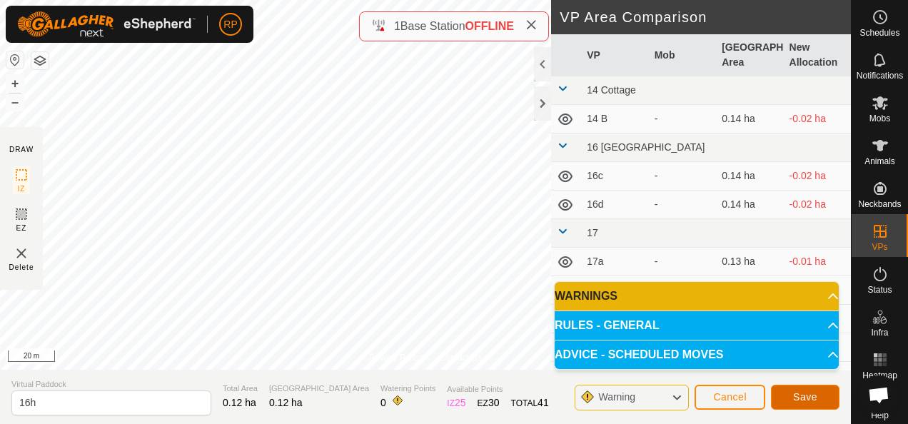
click at [796, 400] on span "Save" at bounding box center [805, 396] width 24 height 11
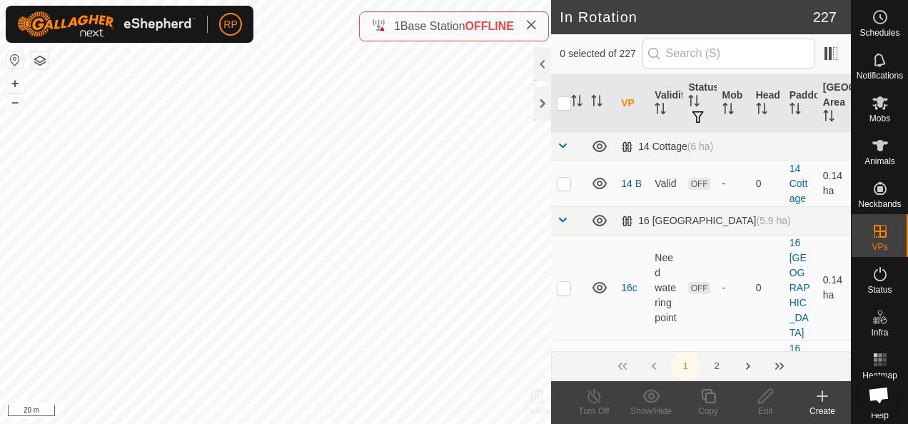
click at [820, 396] on icon at bounding box center [822, 396] width 10 height 0
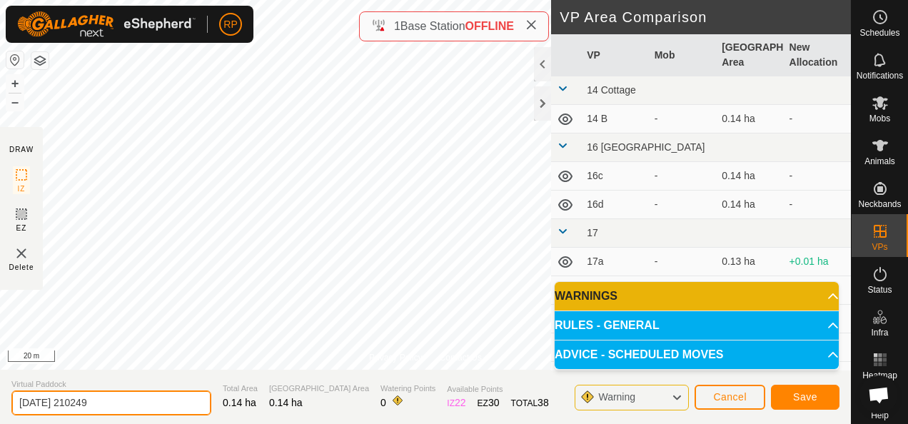
click at [111, 404] on input "2025-09-18 210249" at bounding box center [111, 402] width 200 height 25
type input "2"
type input "16i"
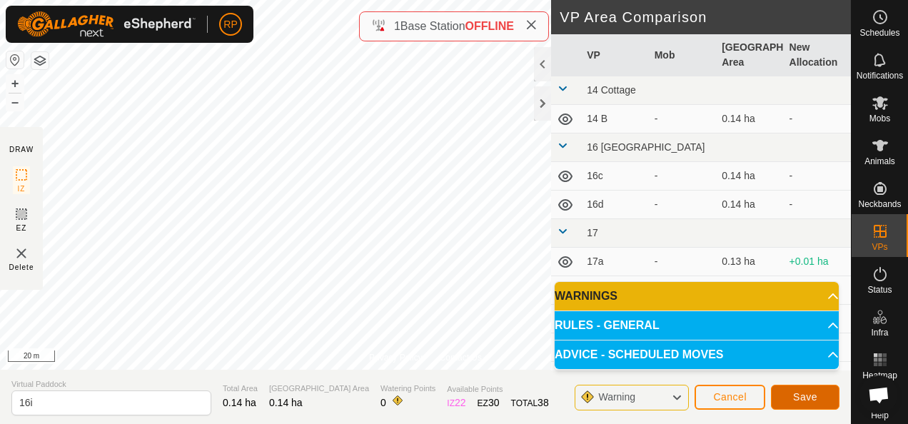
click at [803, 396] on span "Save" at bounding box center [805, 396] width 24 height 11
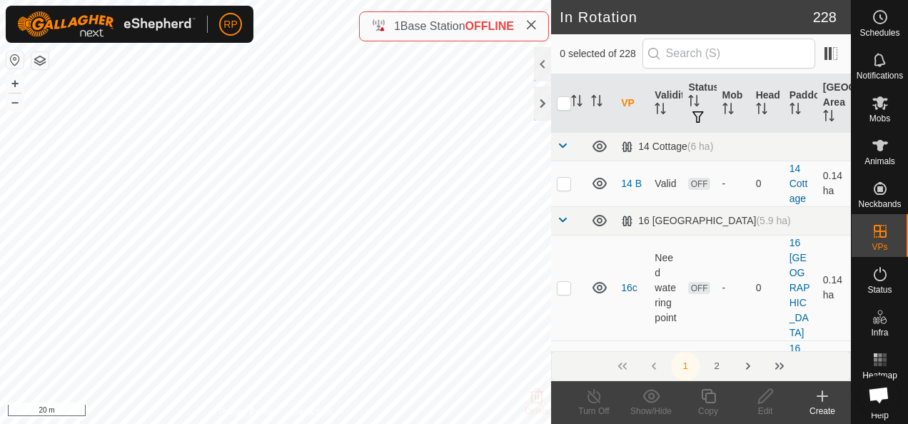
click at [823, 396] on icon at bounding box center [822, 396] width 10 height 0
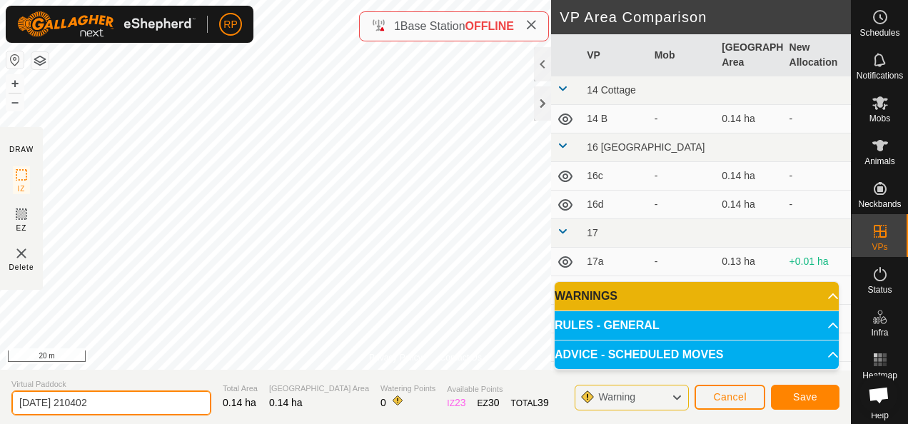
click at [123, 407] on input "2025-09-18 210402" at bounding box center [111, 402] width 200 height 25
type input "2"
type input "16j"
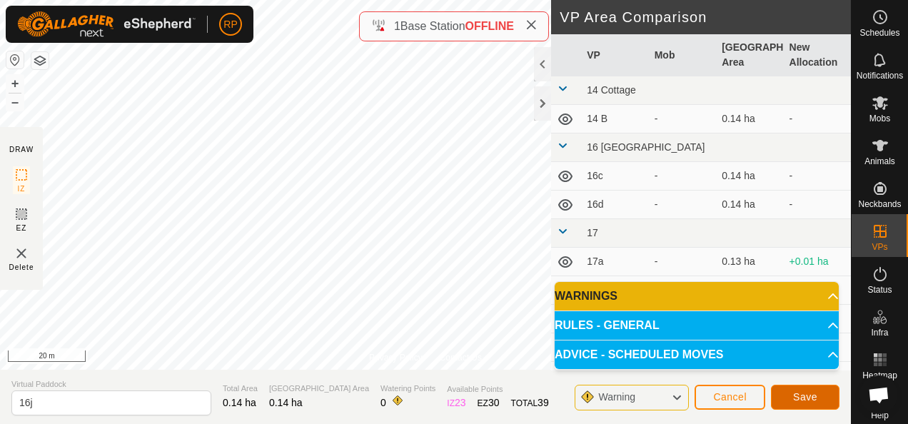
click at [809, 396] on span "Save" at bounding box center [805, 396] width 24 height 11
